Goal: Task Accomplishment & Management: Use online tool/utility

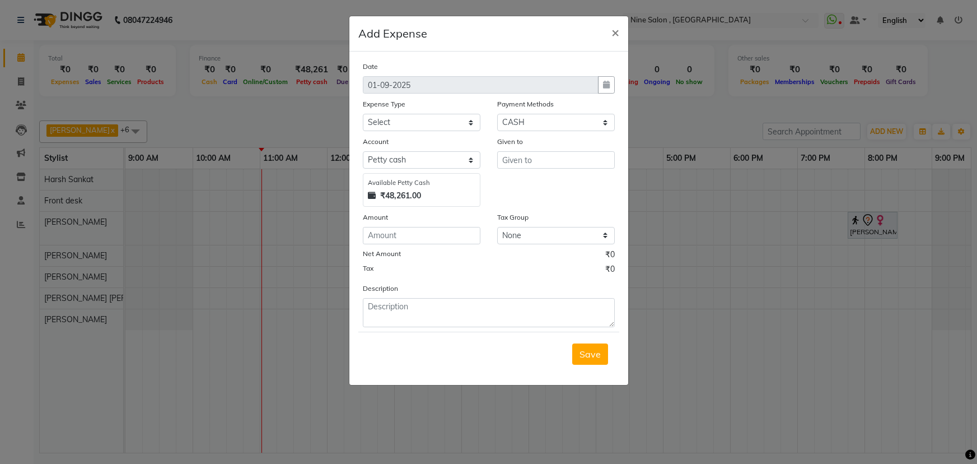
select select "1"
select select "6442"
drag, startPoint x: 0, startPoint y: 0, endPoint x: 377, endPoint y: 122, distance: 396.0
click at [377, 122] on select "Select advance salary Advance Salary Bank charges beauty palace Car maintenance…" at bounding box center [422, 122] width 118 height 17
select select "21227"
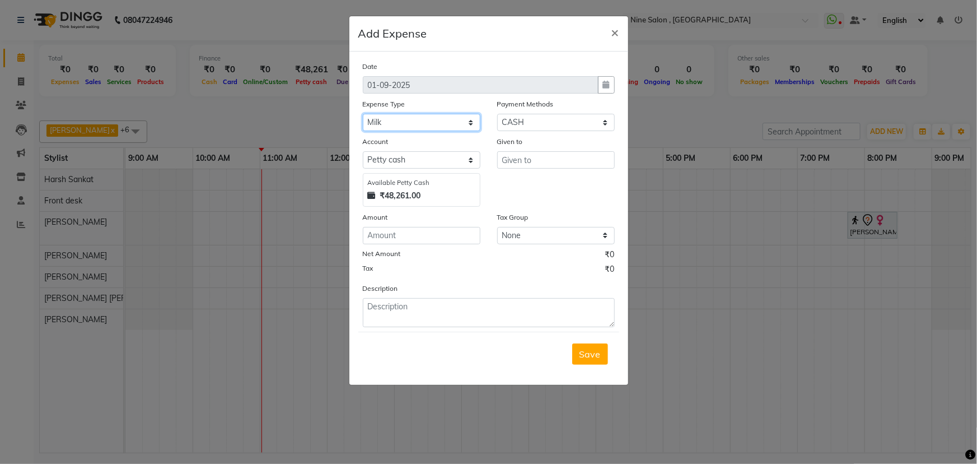
click at [363, 114] on select "Select advance salary Advance Salary Bank charges beauty palace Car maintenance…" at bounding box center [422, 122] width 118 height 17
click at [504, 160] on input "text" at bounding box center [556, 159] width 118 height 17
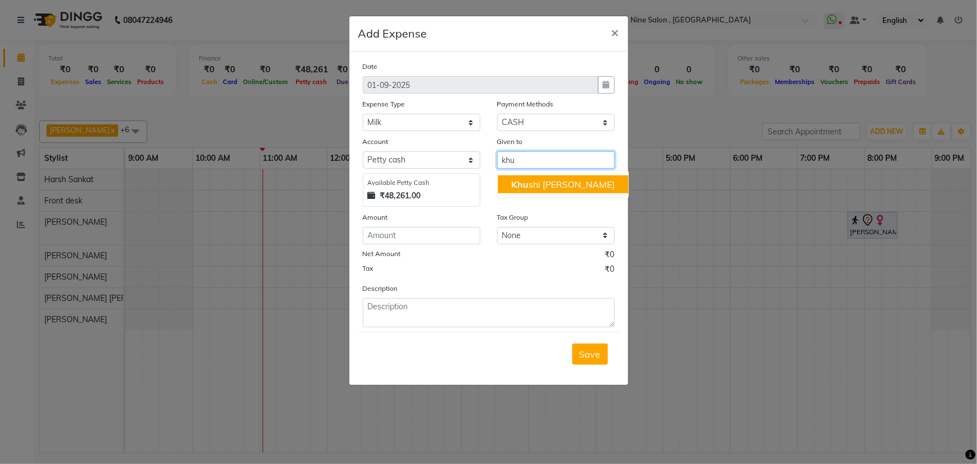
click at [514, 178] on button "Khu shi [PERSON_NAME]" at bounding box center [563, 184] width 130 height 18
type input "[PERSON_NAME] [PERSON_NAME]"
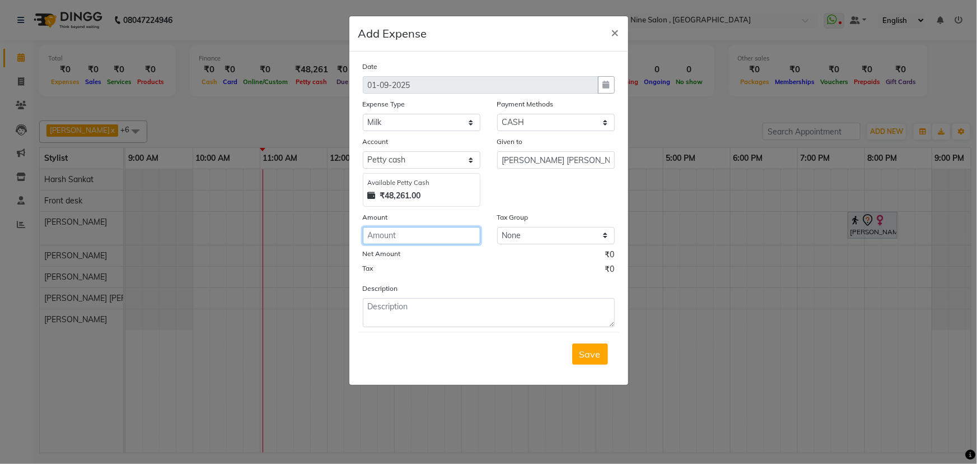
click at [458, 233] on input "number" at bounding box center [422, 235] width 118 height 17
type input "60"
click at [587, 353] on span "Save" at bounding box center [590, 353] width 21 height 11
